Goal: Information Seeking & Learning: Learn about a topic

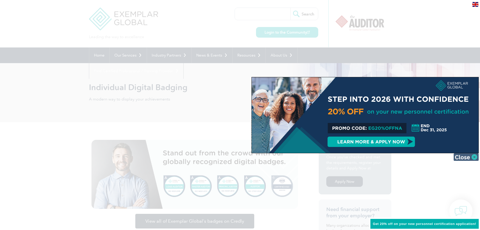
click at [468, 157] on img at bounding box center [466, 157] width 25 height 8
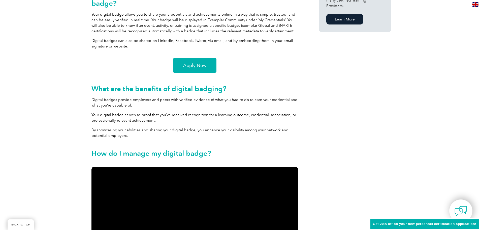
scroll to position [378, 0]
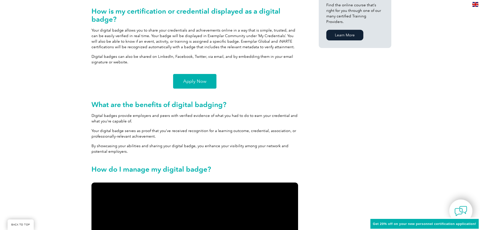
click at [195, 82] on span "Apply Now" at bounding box center [194, 81] width 23 height 5
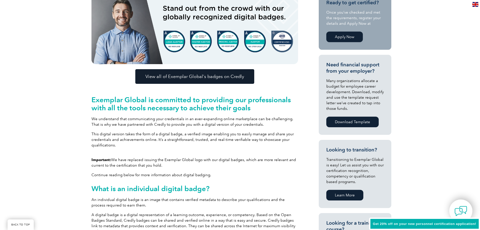
scroll to position [151, 0]
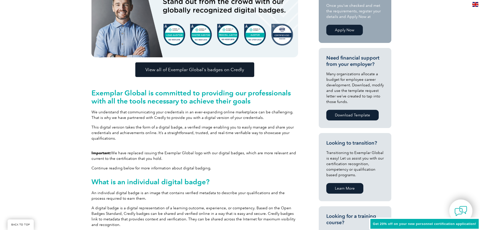
click at [162, 73] on link "View all of Exemplar Global’s badges on Credly" at bounding box center [194, 69] width 119 height 15
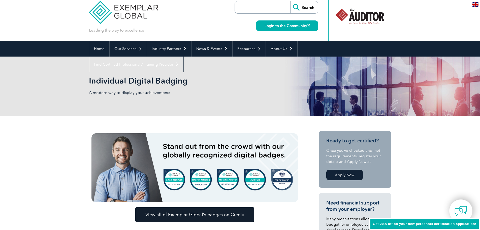
scroll to position [0, 0]
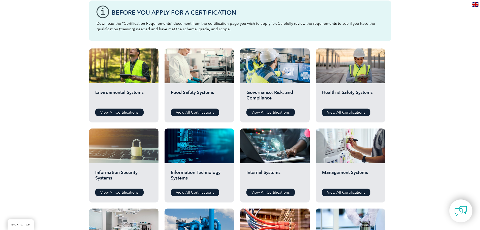
scroll to position [176, 0]
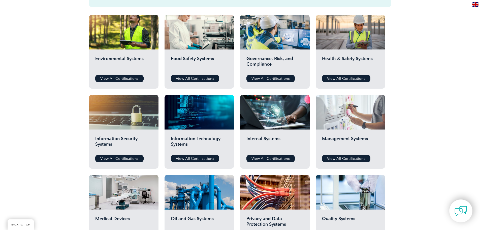
click at [350, 115] on div at bounding box center [351, 112] width 70 height 35
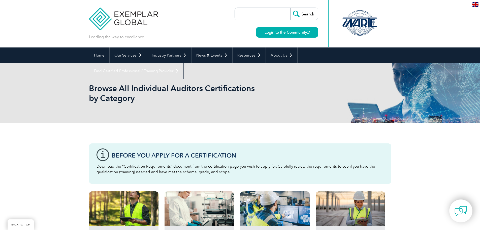
scroll to position [176, 0]
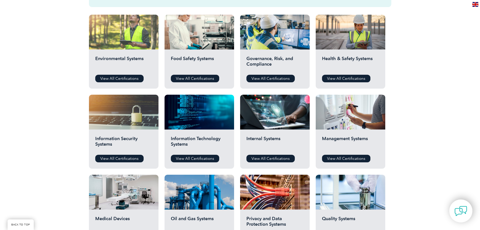
click at [104, 33] on div at bounding box center [124, 32] width 70 height 35
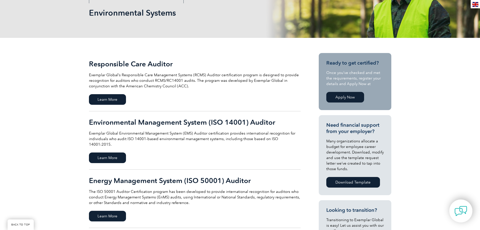
scroll to position [76, 0]
click at [106, 152] on span "Learn More" at bounding box center [107, 157] width 37 height 11
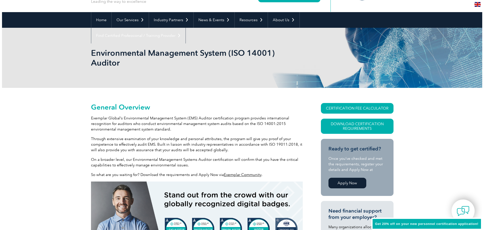
scroll to position [50, 0]
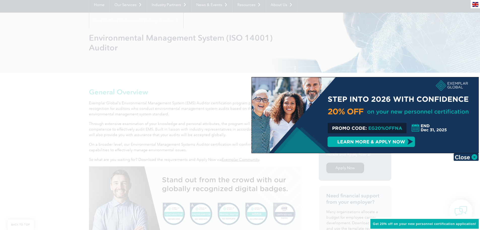
click at [378, 143] on div at bounding box center [365, 115] width 227 height 76
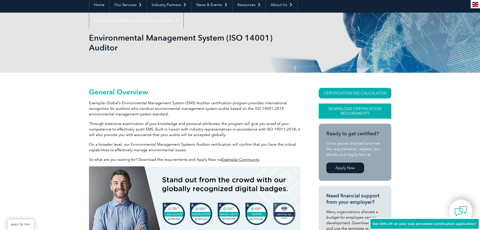
click at [338, 111] on link "Download Certification Requirements" at bounding box center [355, 110] width 73 height 15
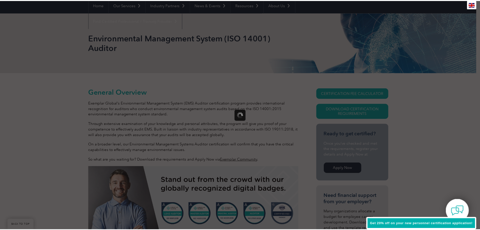
scroll to position [0, 0]
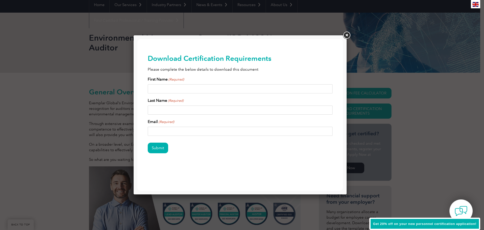
click at [348, 37] on link at bounding box center [346, 35] width 9 height 9
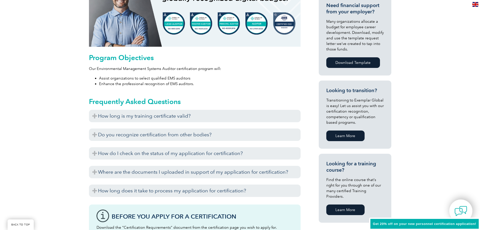
scroll to position [277, 0]
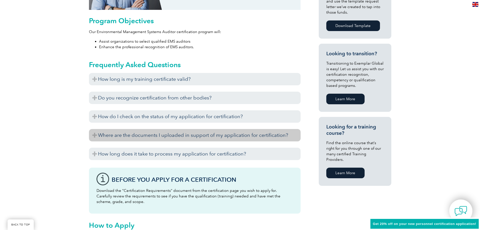
click at [103, 137] on h3 "Where are the documents I uploaded in support of my application for certificati…" at bounding box center [195, 135] width 212 height 12
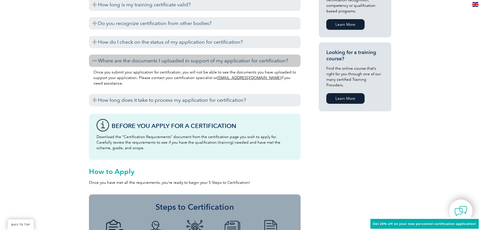
scroll to position [353, 0]
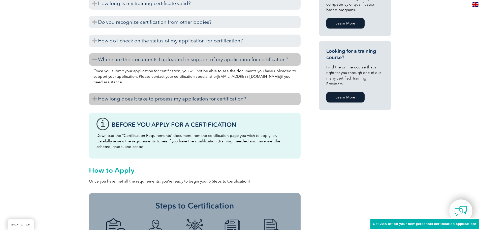
click at [103, 105] on h3 "How long does it take to process my application for certification?" at bounding box center [195, 99] width 212 height 12
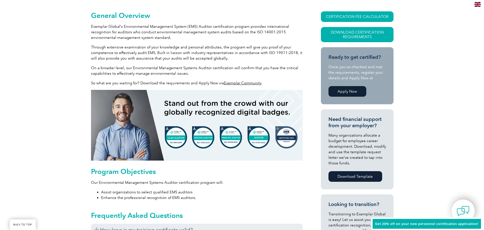
scroll to position [126, 0]
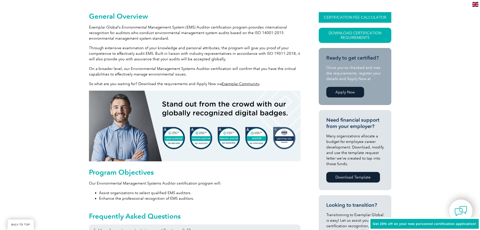
click at [348, 16] on link "CERTIFICATION FEE CALCULATOR" at bounding box center [355, 17] width 73 height 11
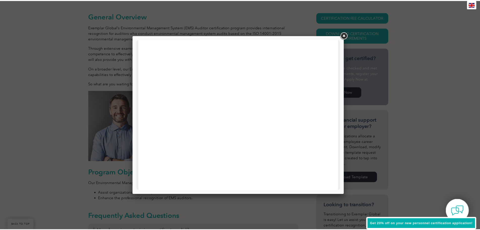
scroll to position [39, 0]
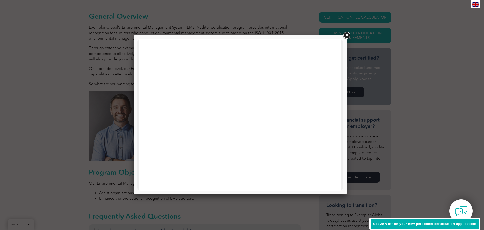
click at [447, 150] on div at bounding box center [242, 115] width 484 height 230
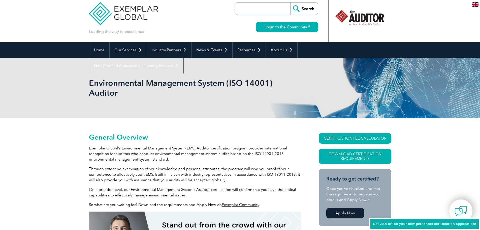
scroll to position [0, 0]
